Goal: Information Seeking & Learning: Compare options

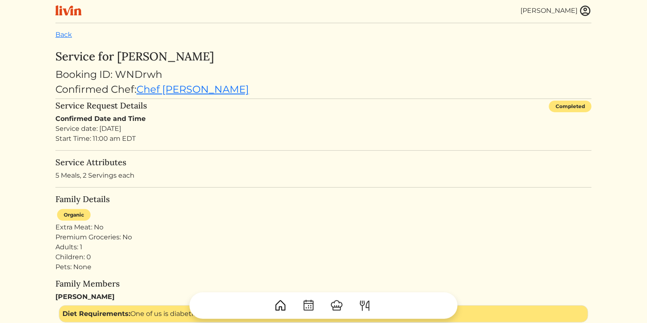
click at [62, 12] on img at bounding box center [68, 10] width 26 height 10
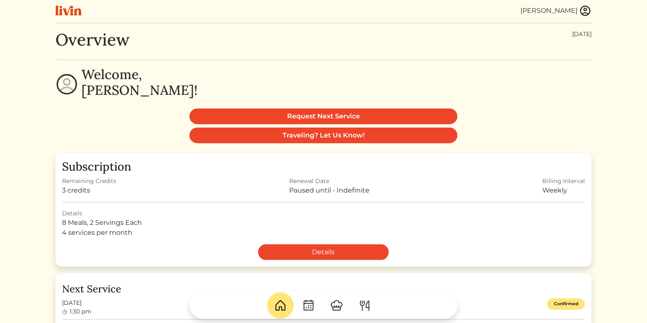
click at [72, 13] on img at bounding box center [68, 10] width 26 height 10
click at [83, 11] on link at bounding box center [71, 10] width 33 height 14
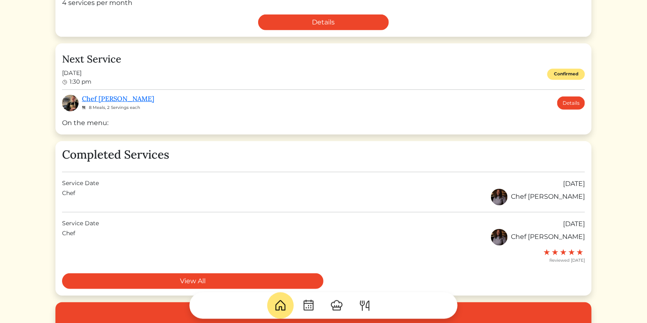
scroll to position [228, 0]
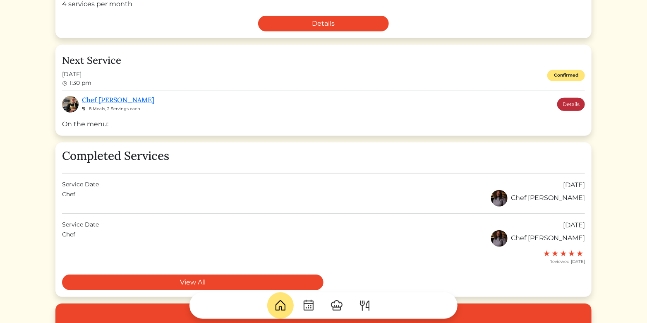
click at [567, 101] on link "Details" at bounding box center [571, 104] width 28 height 13
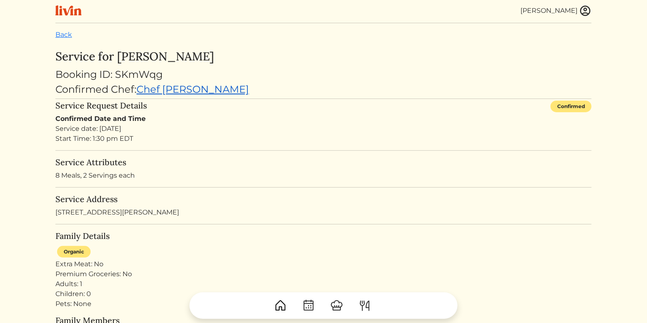
click at [170, 88] on link "Chef Cody" at bounding box center [193, 89] width 113 height 12
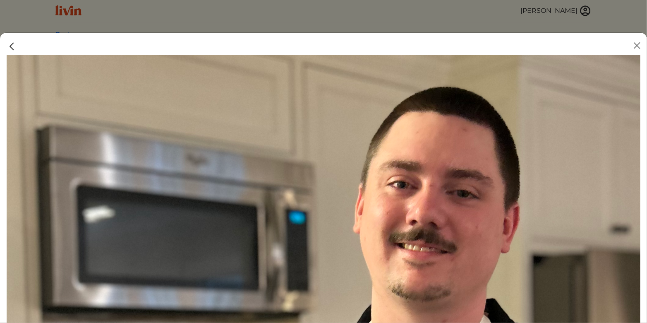
click at [11, 47] on img at bounding box center [12, 46] width 11 height 11
click at [62, 25] on div at bounding box center [323, 161] width 647 height 323
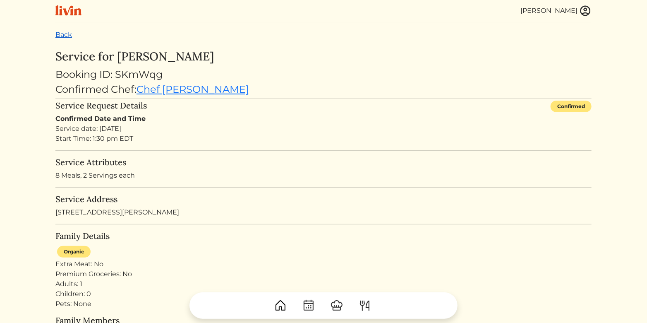
click at [67, 33] on link "Back" at bounding box center [63, 35] width 17 height 8
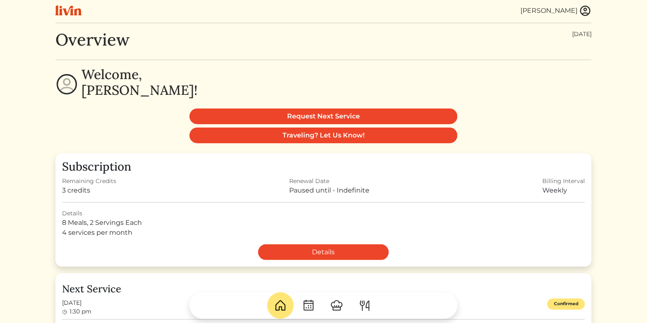
click at [72, 17] on link at bounding box center [71, 10] width 33 height 14
click at [580, 12] on img at bounding box center [585, 11] width 12 height 12
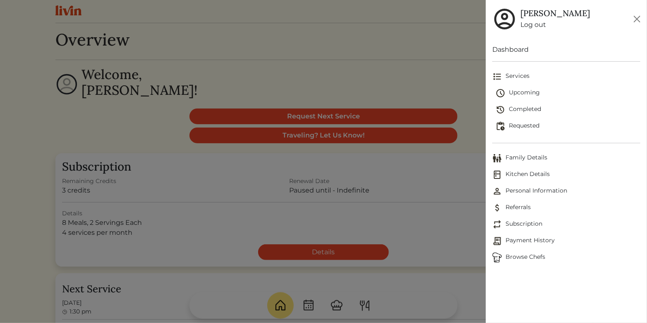
click at [511, 50] on link "Dashboard" at bounding box center [566, 50] width 148 height 10
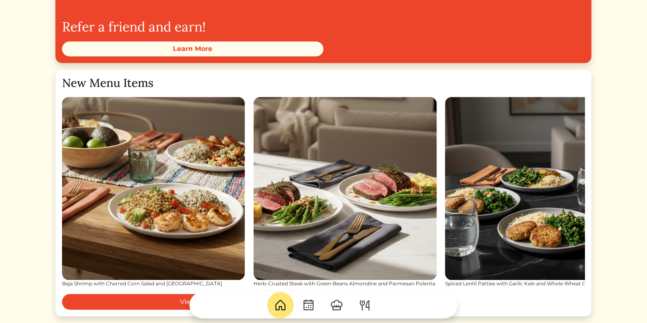
scroll to position [1101, 0]
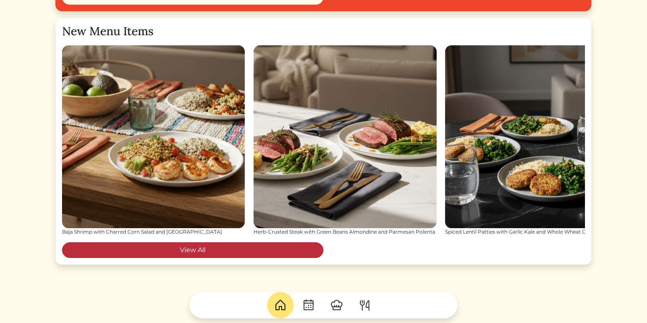
click at [247, 249] on link "View All" at bounding box center [193, 250] width 262 height 16
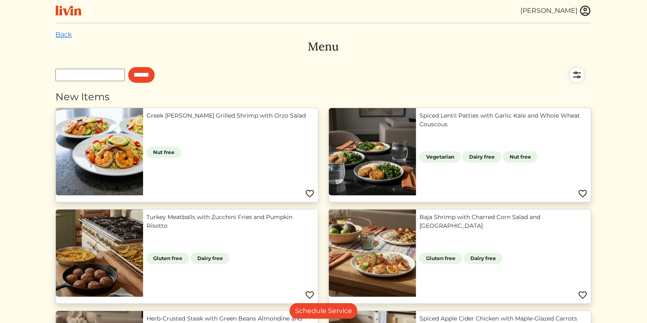
click at [248, 114] on link "Greek [PERSON_NAME] Grilled Shrimp with Orzo Salad" at bounding box center [230, 115] width 168 height 9
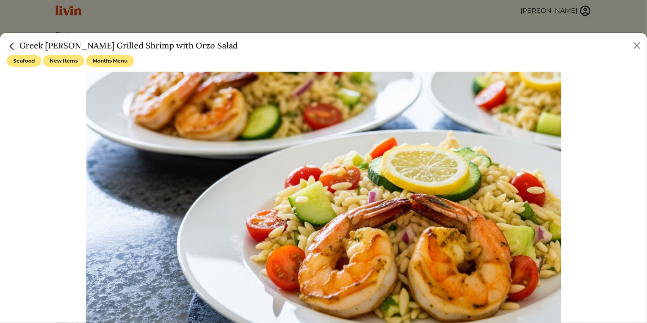
drag, startPoint x: 221, startPoint y: 46, endPoint x: 43, endPoint y: 41, distance: 177.2
click at [43, 41] on div "Greek [PERSON_NAME] Grilled Shrimp with Orzo Salad" at bounding box center [323, 44] width 647 height 22
click at [43, 41] on h5 "Greek [PERSON_NAME] Grilled Shrimp with Orzo Salad" at bounding box center [122, 45] width 231 height 12
drag, startPoint x: 222, startPoint y: 47, endPoint x: 18, endPoint y: 49, distance: 203.6
click at [18, 49] on div "Greek [PERSON_NAME] Grilled Shrimp with Orzo Salad" at bounding box center [323, 44] width 647 height 22
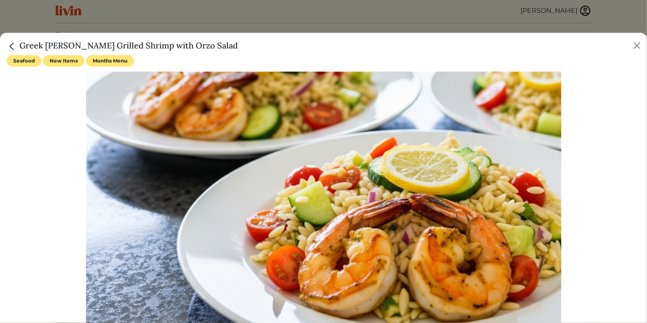
copy h5 "Greek [PERSON_NAME] Grilled Shrimp with Orzo Salad"
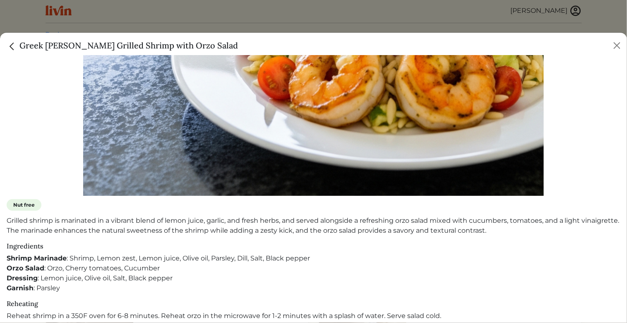
scroll to position [189, 0]
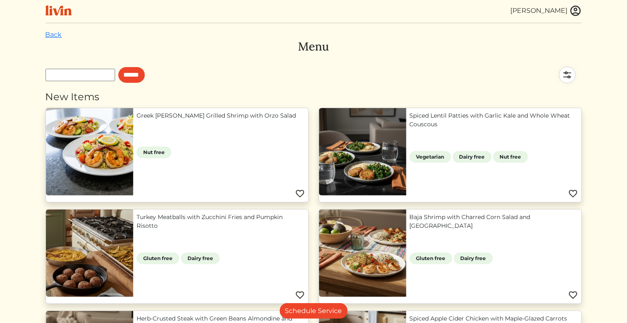
click at [228, 19] on div at bounding box center [313, 161] width 627 height 323
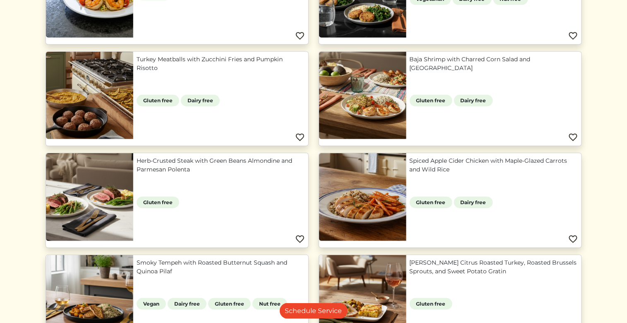
scroll to position [161, 0]
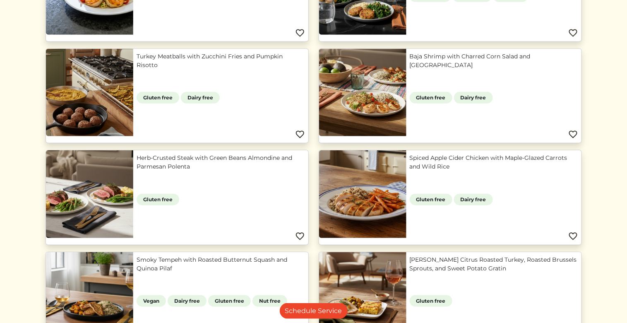
click at [137, 161] on link "Herb-Crusted Steak with Green Beans Almondine and Parmesan Polenta" at bounding box center [221, 162] width 168 height 17
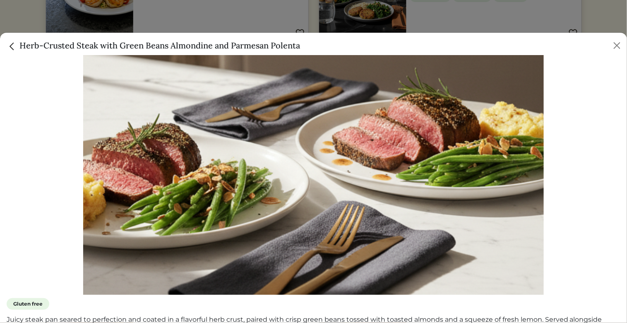
scroll to position [0, 0]
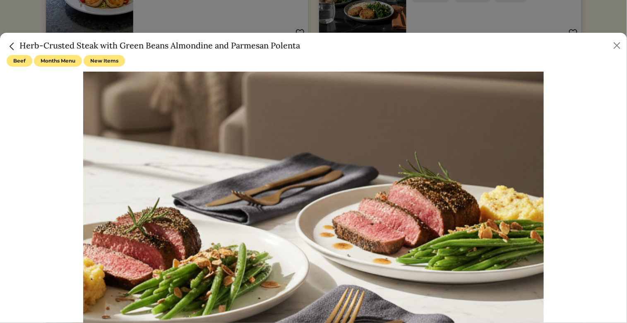
drag, startPoint x: 304, startPoint y: 46, endPoint x: 18, endPoint y: 49, distance: 286.0
click at [18, 49] on div "Herb-Crusted Steak with Green Beans Almondine and Parmesan Polenta" at bounding box center [313, 44] width 627 height 22
copy h5 "Herb-Crusted Steak with Green Beans Almondine and Parmesan Polenta"
click at [418, 15] on div at bounding box center [313, 161] width 627 height 323
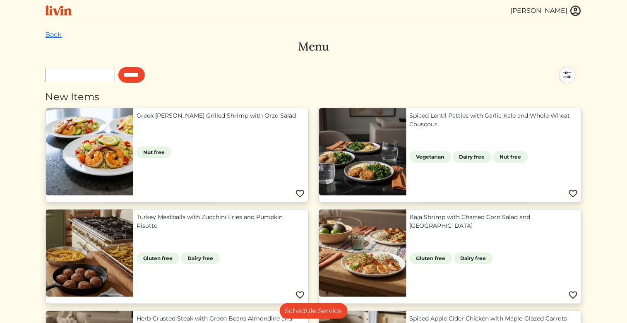
click at [319, 47] on h3 "Menu" at bounding box center [314, 47] width 536 height 14
click at [56, 31] on link "Back" at bounding box center [54, 35] width 17 height 8
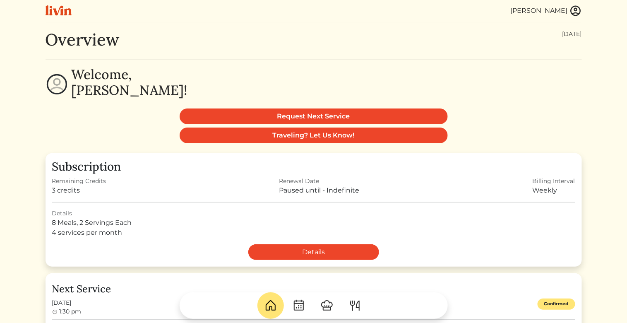
click at [58, 15] on img at bounding box center [59, 10] width 26 height 10
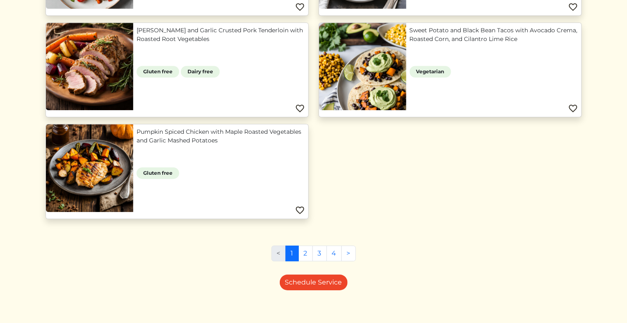
scroll to position [758, 0]
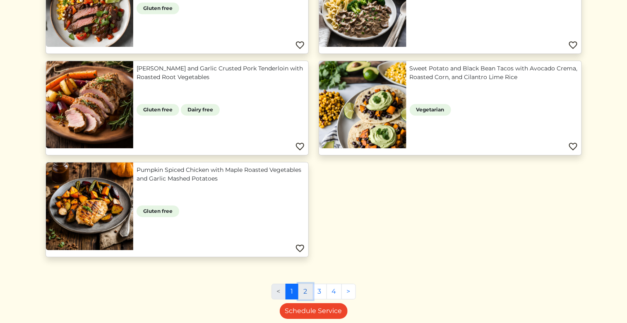
click at [305, 283] on link "2" at bounding box center [305, 291] width 14 height 16
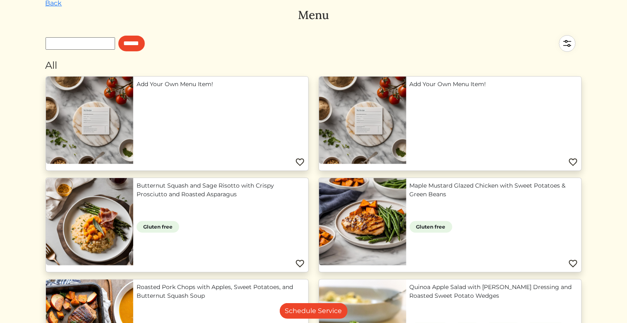
scroll to position [34, 0]
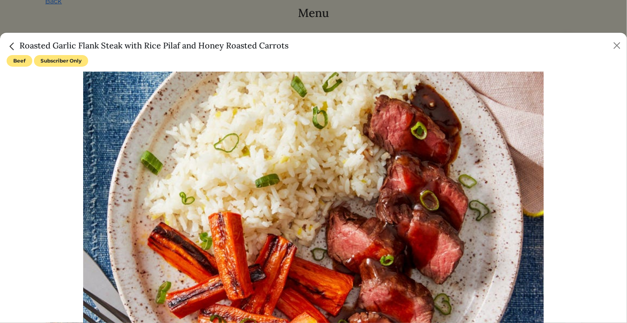
drag, startPoint x: 299, startPoint y: 47, endPoint x: 18, endPoint y: 47, distance: 281.4
click at [18, 47] on div "Roasted Garlic Flank Steak with Rice Pilaf and Honey Roasted Carrots" at bounding box center [313, 44] width 627 height 22
copy h5 "Roasted Garlic Flank Steak with Rice Pilaf and Honey Roasted Carrots"
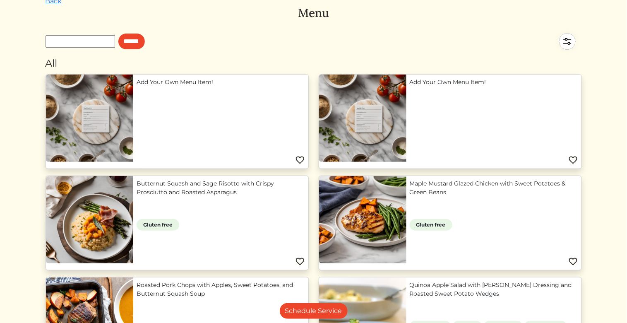
click at [416, 22] on div at bounding box center [313, 161] width 627 height 323
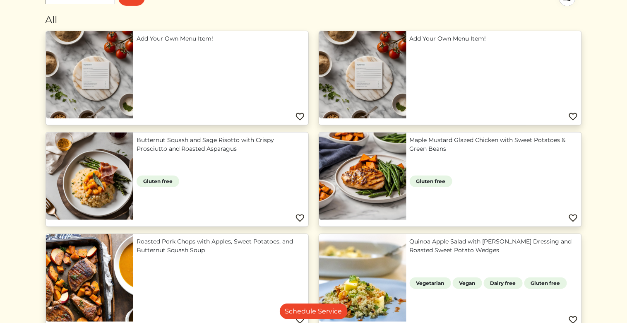
scroll to position [74, 0]
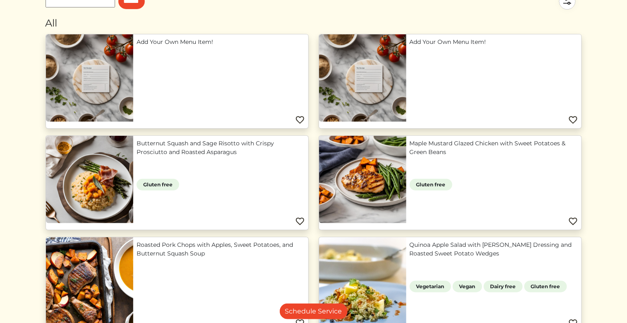
click at [187, 139] on link "Butternut Squash and Sage Risotto with Crispy Prosciutto and Roasted Asparagus" at bounding box center [221, 147] width 168 height 17
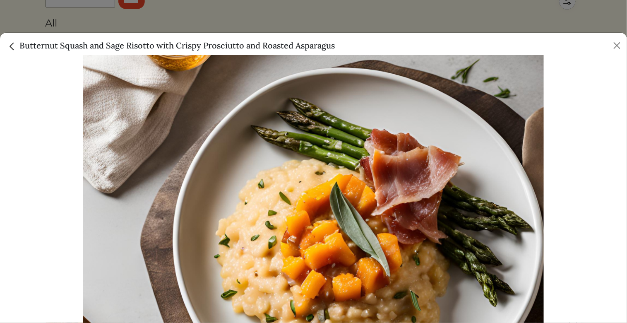
scroll to position [22, 0]
click at [422, 19] on div at bounding box center [313, 161] width 627 height 323
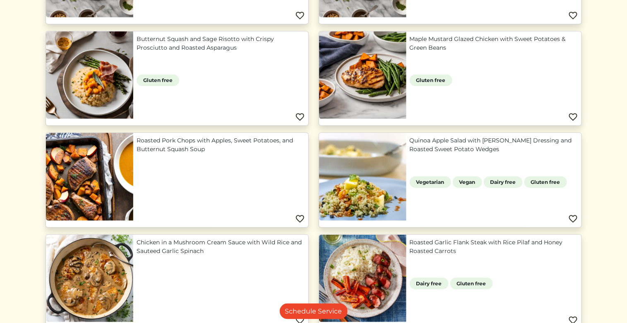
scroll to position [179, 0]
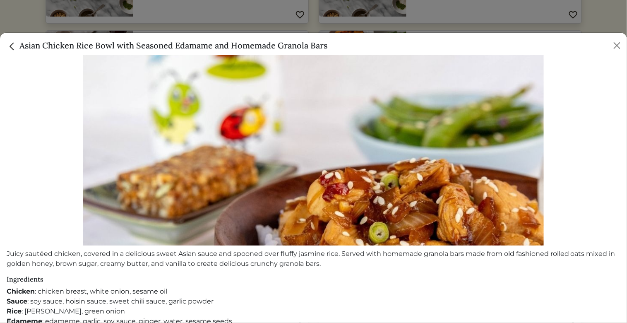
scroll to position [134, 0]
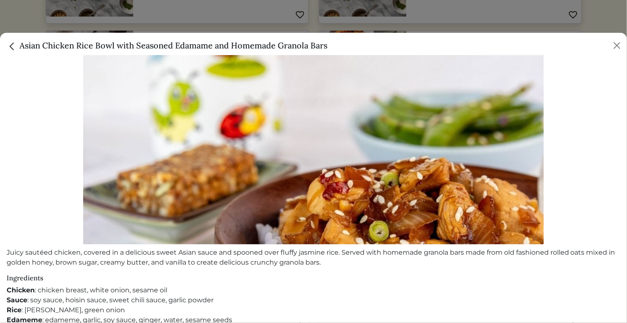
drag, startPoint x: 336, startPoint y: 44, endPoint x: 17, endPoint y: 48, distance: 318.2
click at [17, 48] on div "Asian Chicken Rice Bowl with Seasoned Edamame and Homemade Granola Bars" at bounding box center [313, 44] width 627 height 22
copy h5 "Asian Chicken Rice Bowl with Seasoned Edamame and Homemade Granola Bars"
click at [389, 27] on div at bounding box center [313, 161] width 627 height 323
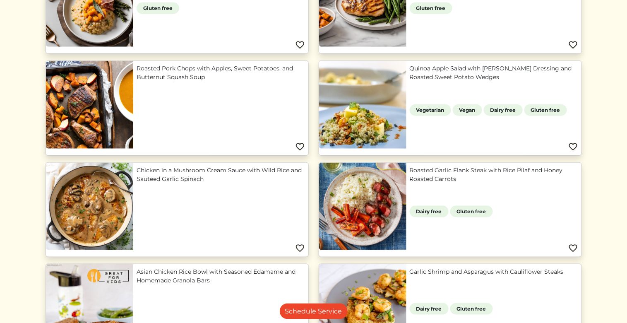
scroll to position [254, 0]
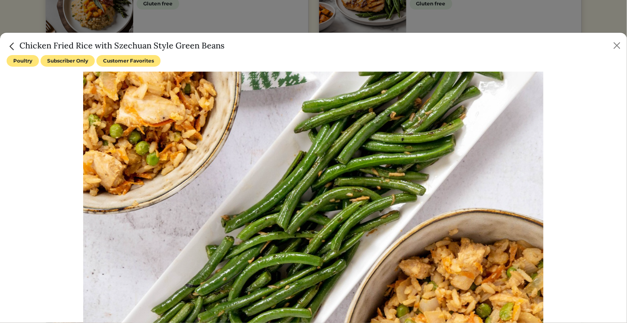
click at [233, 50] on div "Chicken Fried Rice with Szechuan Style Green Beans" at bounding box center [313, 44] width 627 height 22
drag, startPoint x: 225, startPoint y: 46, endPoint x: 114, endPoint y: 53, distance: 111.1
click at [114, 53] on div "Chicken Fried Rice with Szechuan Style Green Beans" at bounding box center [313, 44] width 627 height 22
click at [114, 49] on h5 "Chicken Fried Rice with Szechuan Style Green Beans" at bounding box center [116, 45] width 218 height 12
drag, startPoint x: 115, startPoint y: 46, endPoint x: 173, endPoint y: 50, distance: 57.6
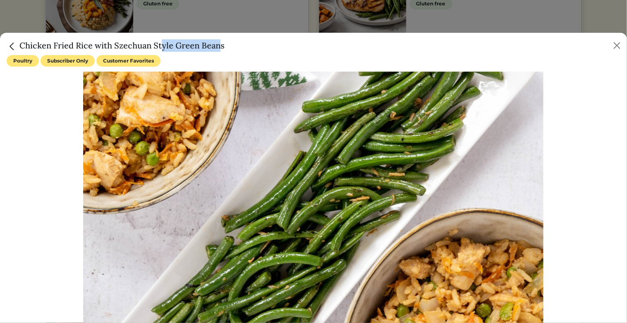
click at [173, 50] on h5 "Chicken Fried Rice with Szechuan Style Green Beans" at bounding box center [116, 45] width 218 height 12
copy h5 "Szechuan Style"
click at [317, 19] on div at bounding box center [313, 161] width 627 height 323
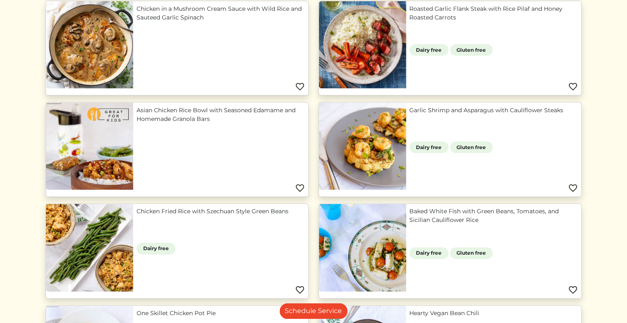
scroll to position [431, 0]
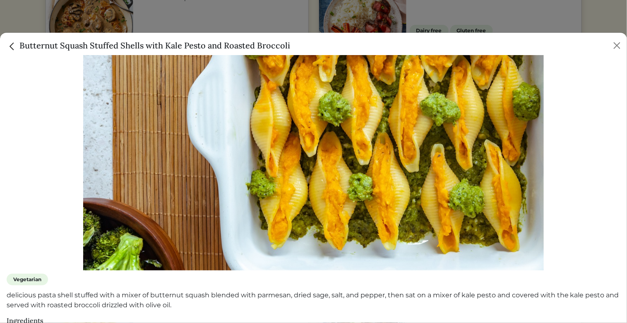
scroll to position [127, 0]
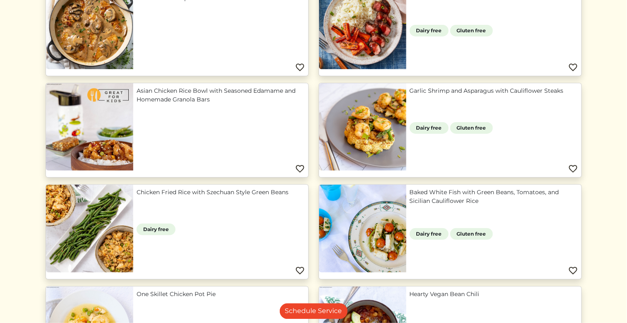
click at [502, 21] on div at bounding box center [313, 161] width 627 height 323
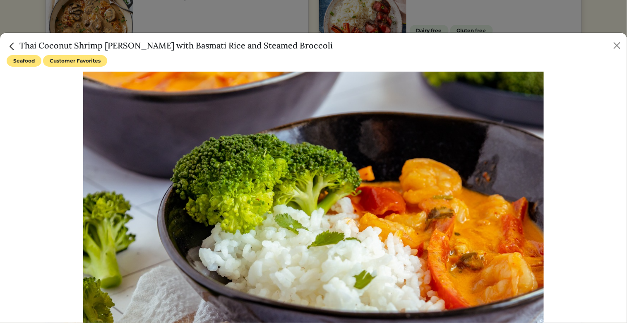
drag, startPoint x: 289, startPoint y: 45, endPoint x: 21, endPoint y: 41, distance: 268.2
click at [21, 41] on div "Thai Coconut Shrimp [PERSON_NAME] with Basmati Rice and Steamed Broccoli" at bounding box center [313, 44] width 627 height 22
copy h5 "Thai Coconut Shrimp [PERSON_NAME] with Basmati Rice and Steamed Broccoli"
